Goal: Navigation & Orientation: Find specific page/section

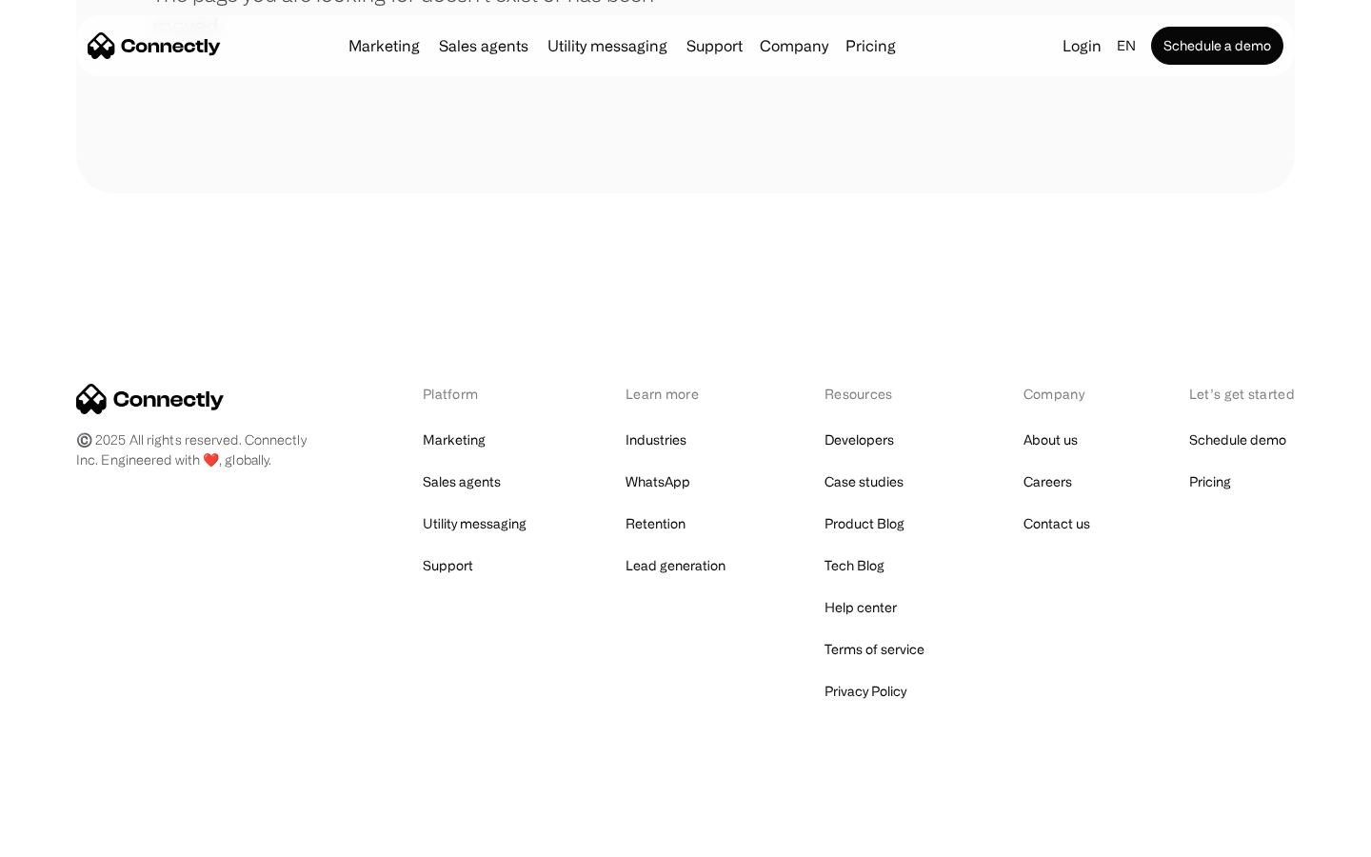
scroll to position [348, 0]
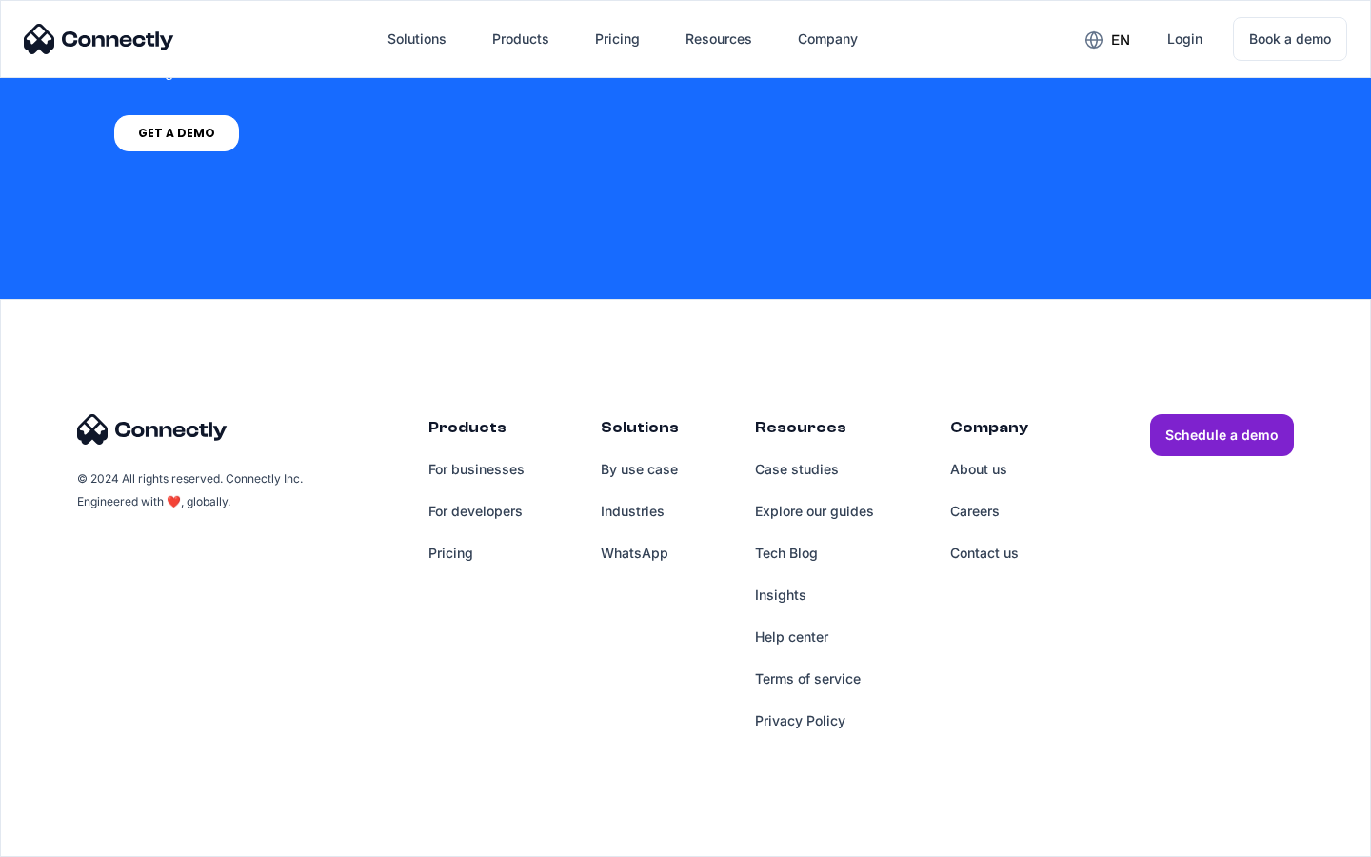
scroll to position [1443, 0]
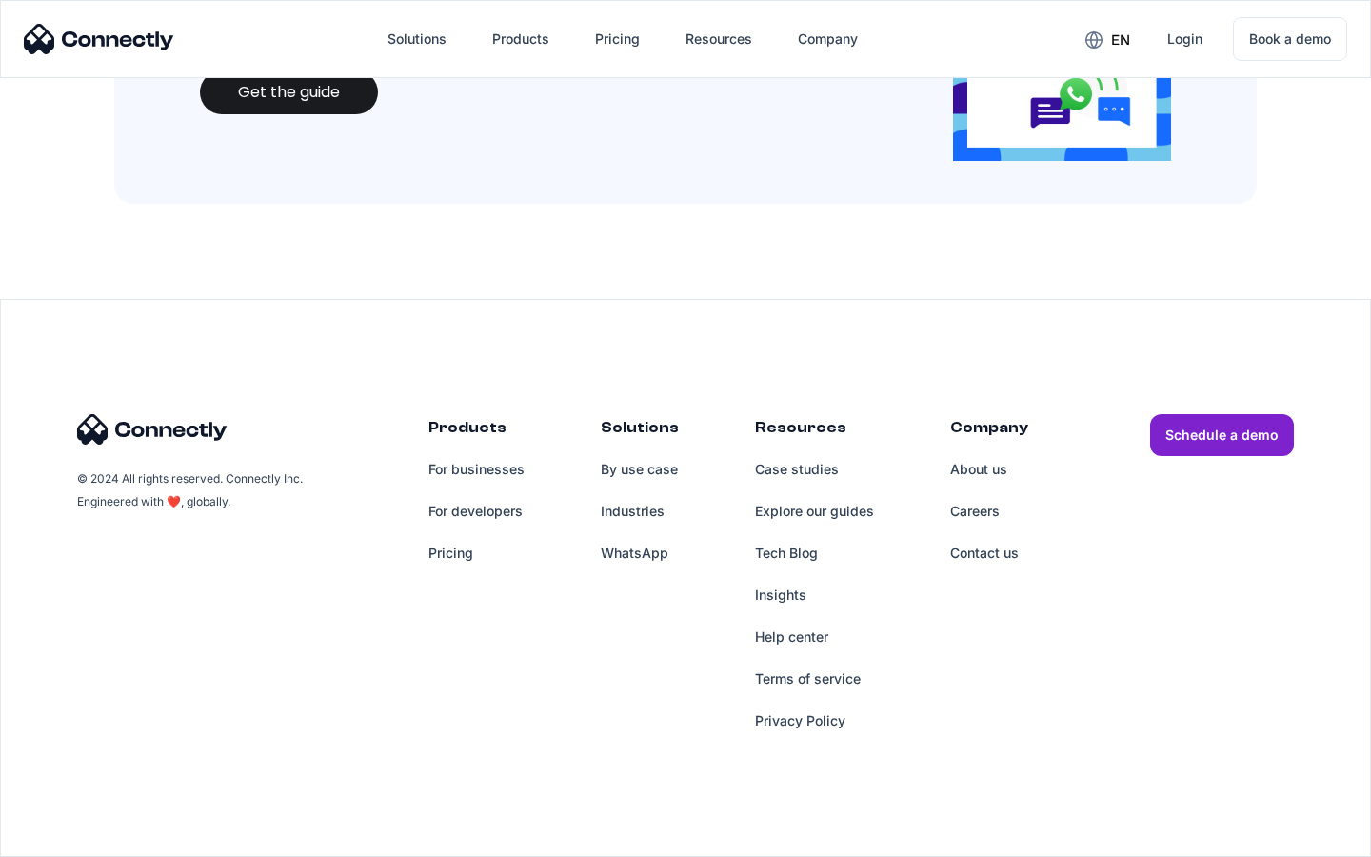
scroll to position [2070, 0]
